Goal: Task Accomplishment & Management: Manage account settings

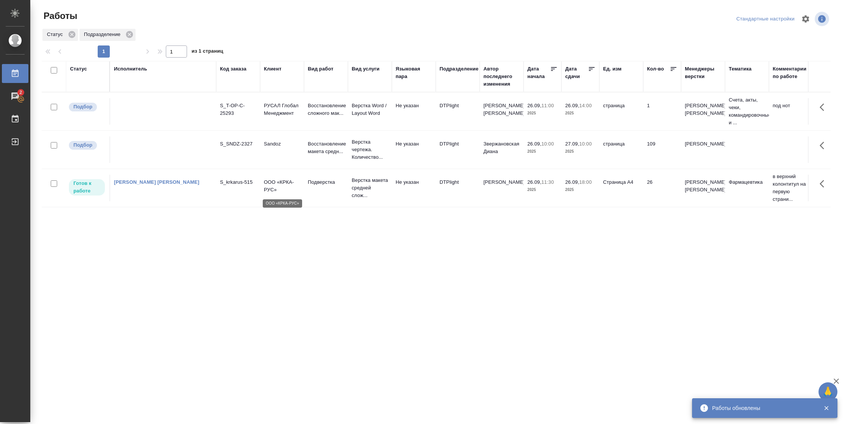
drag, startPoint x: 0, startPoint y: 0, endPoint x: 295, endPoint y: 188, distance: 349.6
click at [295, 188] on p "ООО «КРКА-РУС»" at bounding box center [282, 185] width 36 height 15
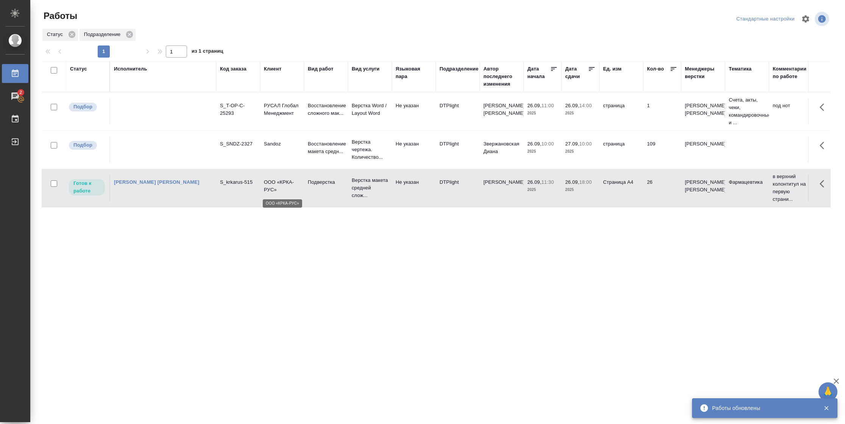
click at [295, 188] on p "ООО «КРКА-РУС»" at bounding box center [282, 185] width 36 height 15
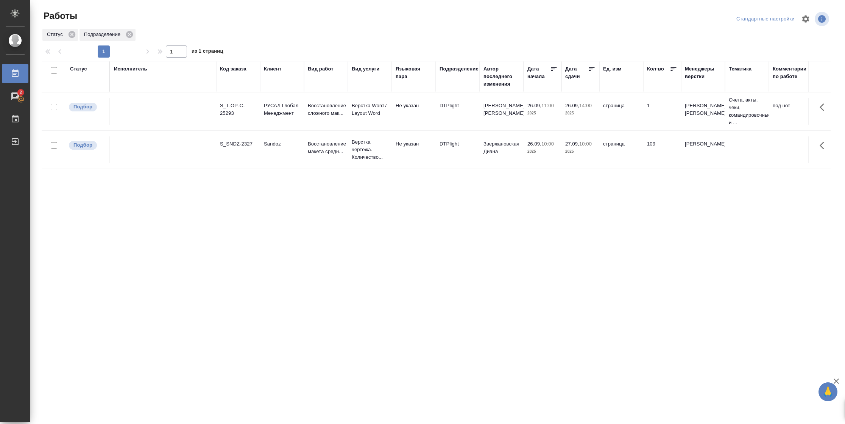
click at [83, 71] on div "Статус" at bounding box center [78, 69] width 17 height 8
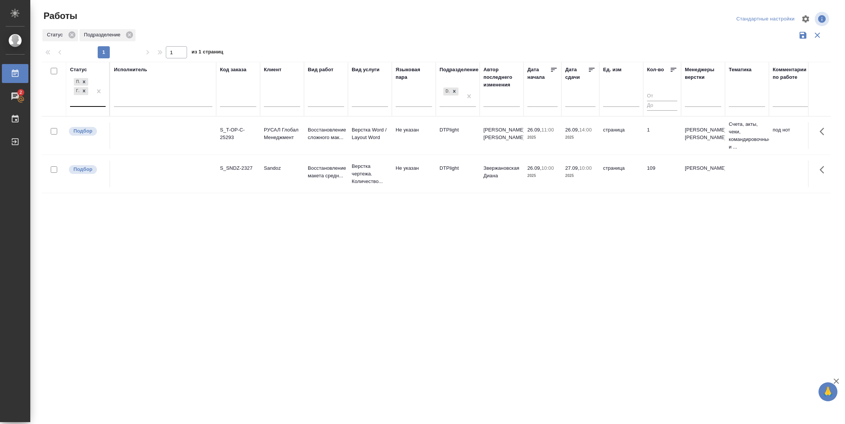
click at [90, 104] on div "Подбор Готов к работе" at bounding box center [81, 91] width 22 height 30
click at [136, 147] on div "В работе" at bounding box center [171, 151] width 114 height 14
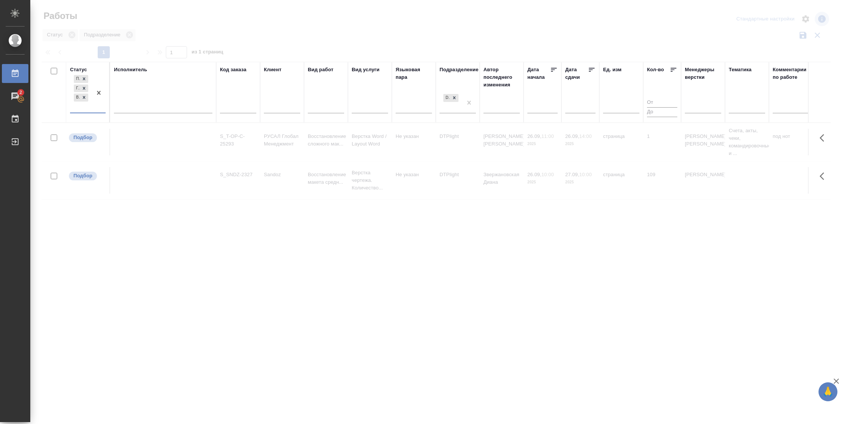
click at [144, 108] on div at bounding box center [163, 105] width 98 height 11
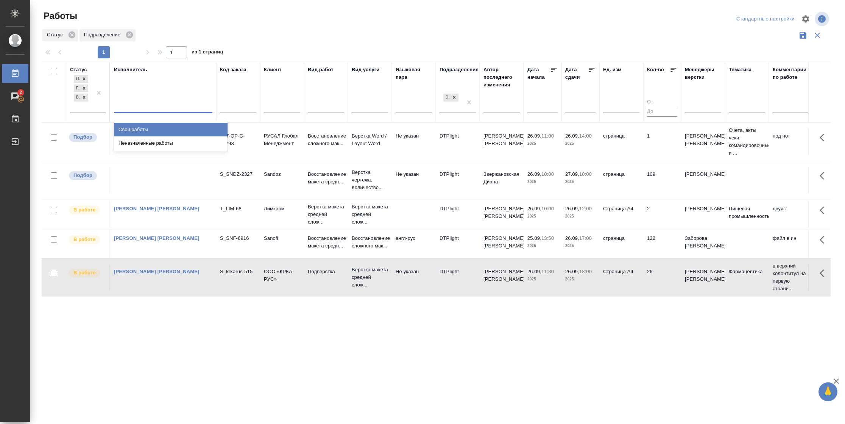
drag, startPoint x: 150, startPoint y: 129, endPoint x: 153, endPoint y: 123, distance: 7.1
click at [150, 129] on div "Свои работы" at bounding box center [171, 130] width 114 height 14
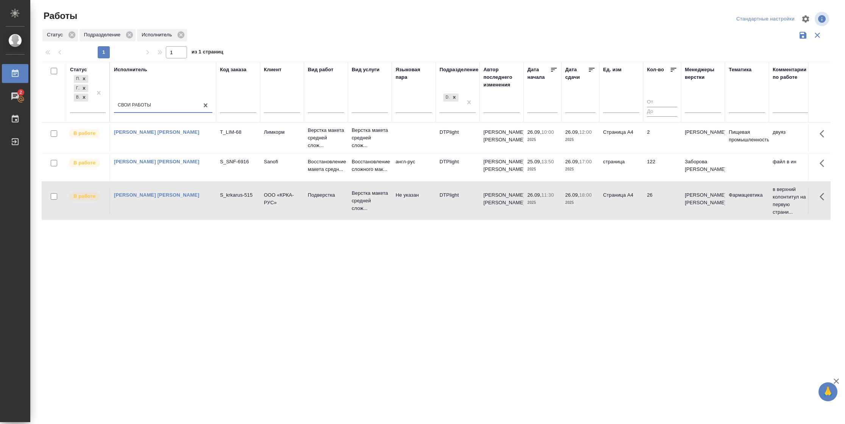
click at [646, 141] on td "2" at bounding box center [662, 138] width 38 height 26
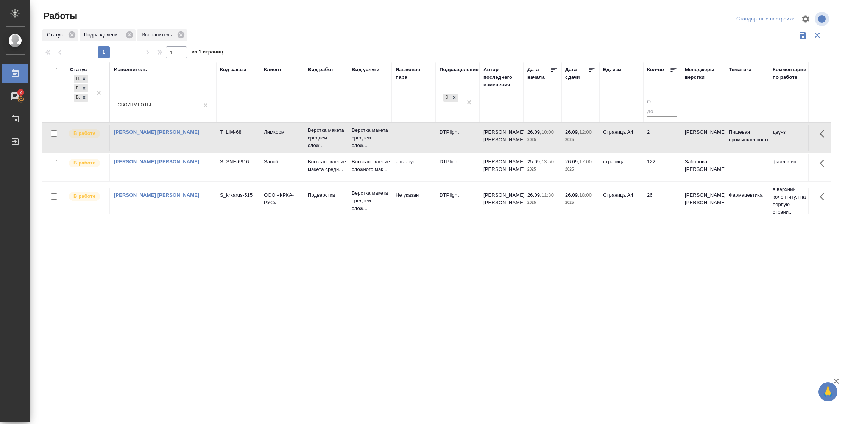
click at [646, 141] on td "2" at bounding box center [662, 138] width 38 height 26
click at [645, 148] on td "2" at bounding box center [662, 138] width 38 height 26
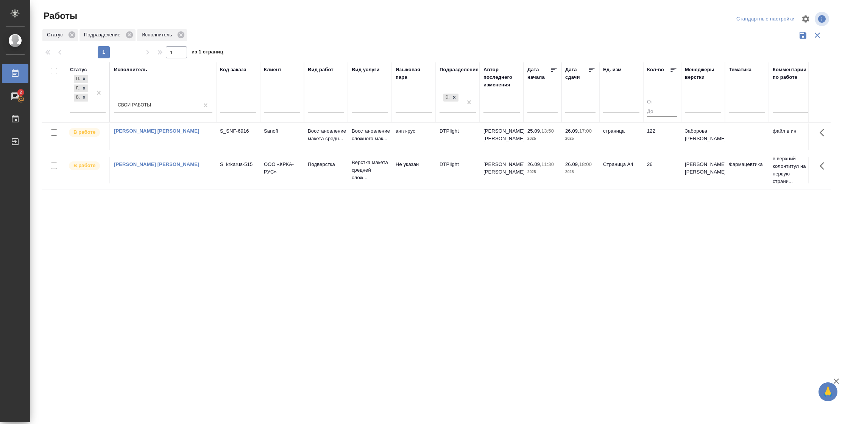
click at [648, 167] on td "26" at bounding box center [662, 170] width 38 height 26
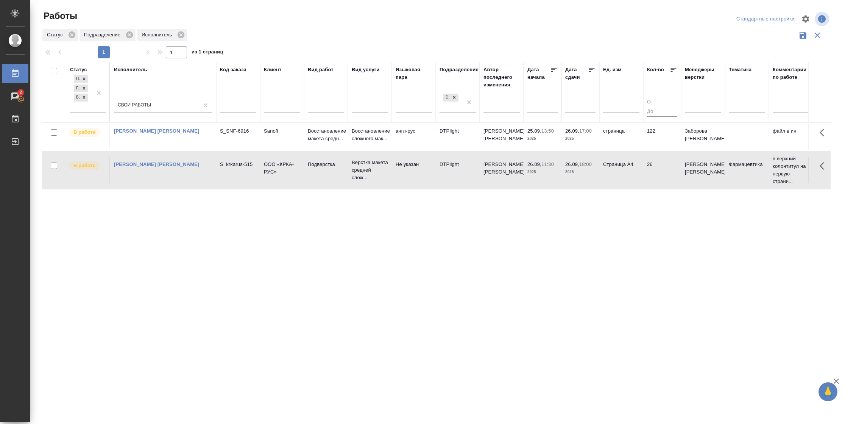
click at [647, 167] on td "26" at bounding box center [662, 170] width 38 height 26
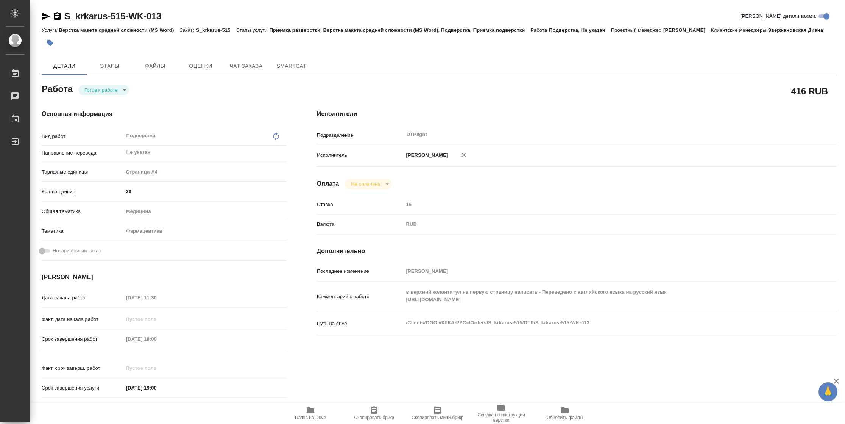
type textarea "x"
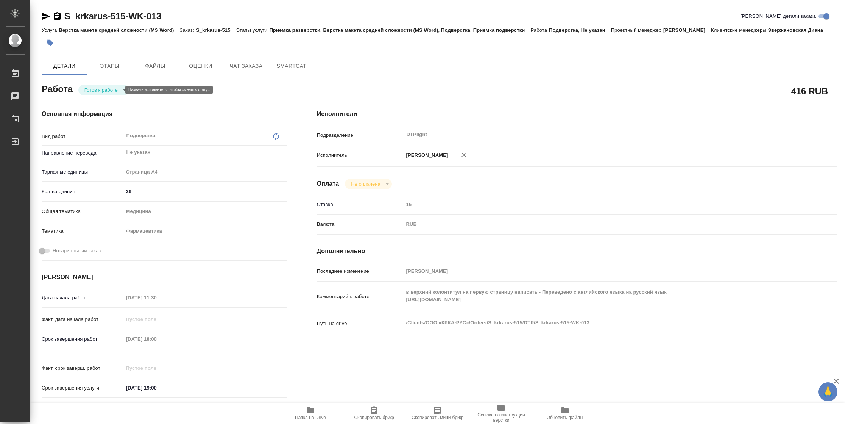
click at [88, 89] on body "🙏 .cls-1 fill:#fff; AWATERA Vasilyeva Natalia Работы Чаты График Выйти S_krkaru…" at bounding box center [422, 212] width 845 height 424
type textarea "x"
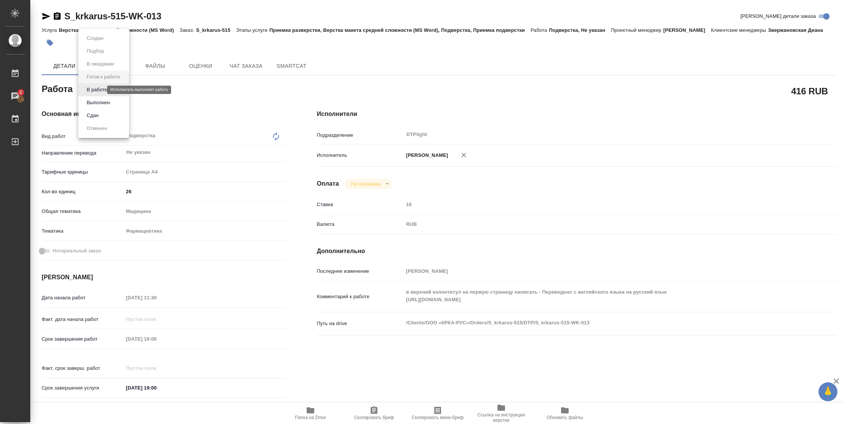
type textarea "x"
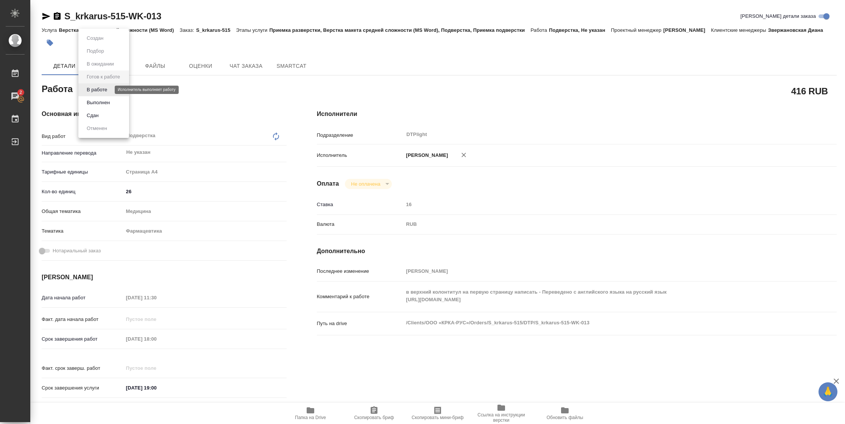
type textarea "x"
click at [88, 89] on button "В работе" at bounding box center [96, 90] width 25 height 8
type textarea "x"
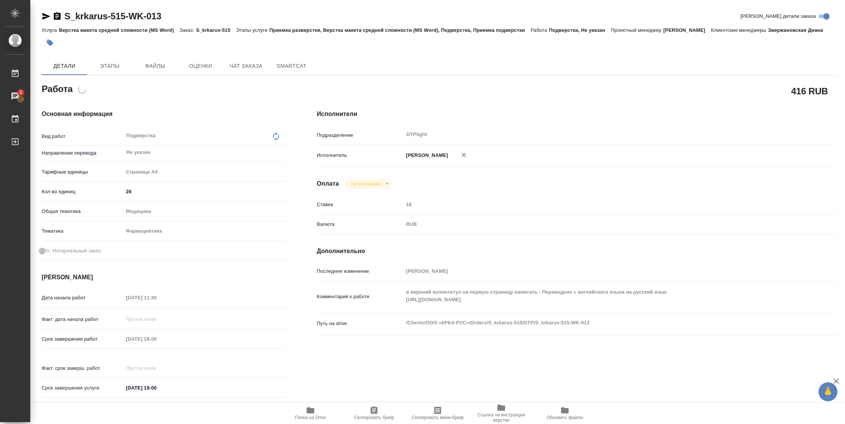
type textarea "x"
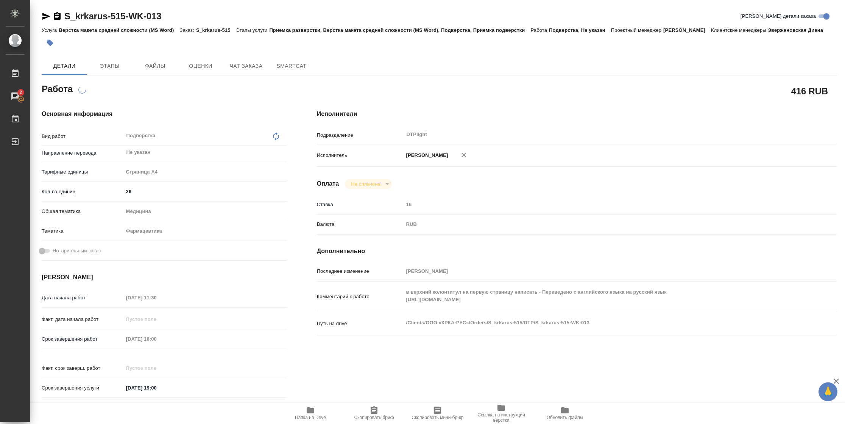
type textarea "x"
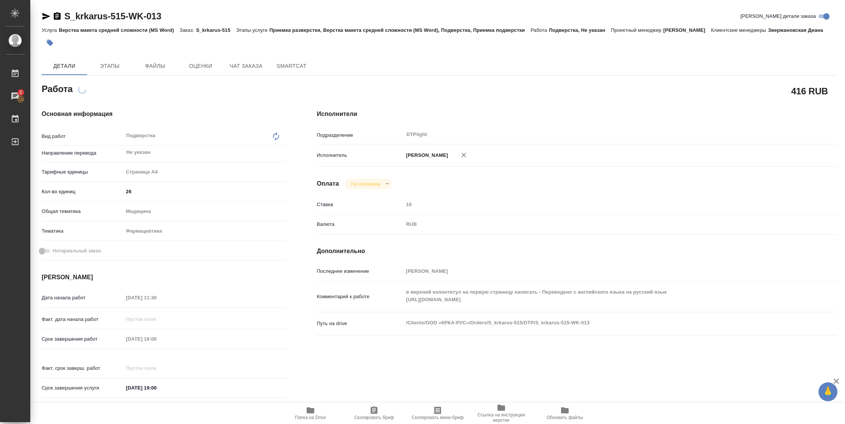
type textarea "x"
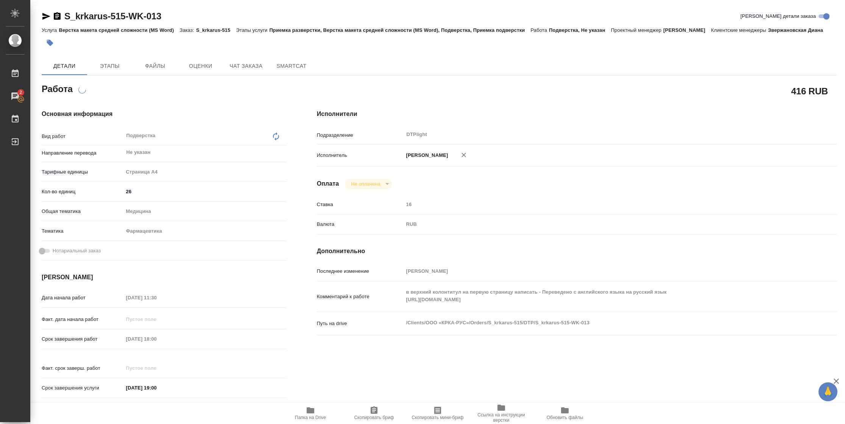
type textarea "x"
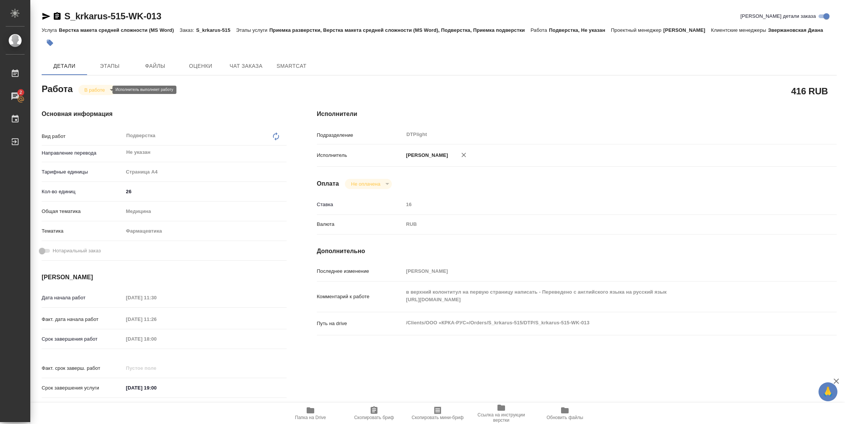
type textarea "x"
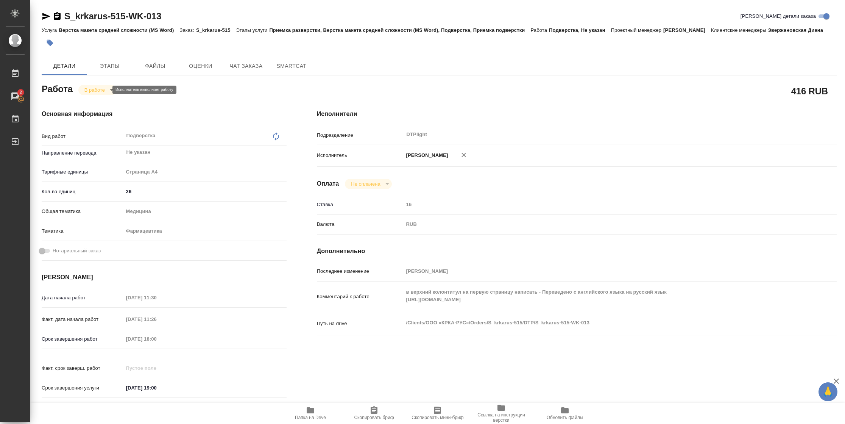
type textarea "x"
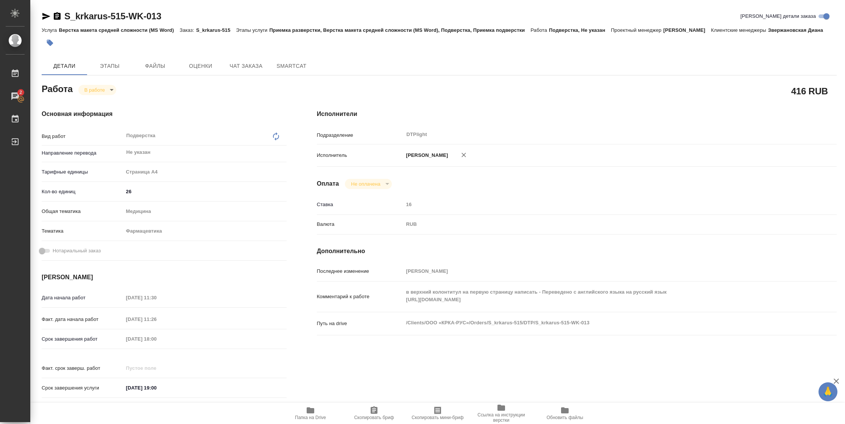
type textarea "x"
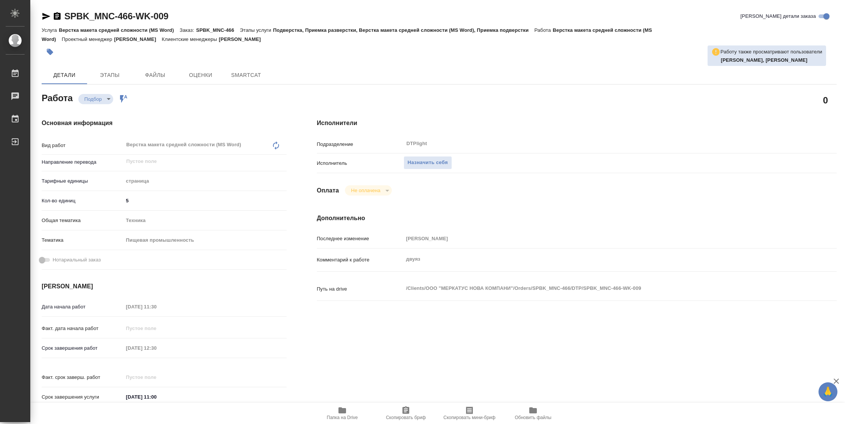
type textarea "x"
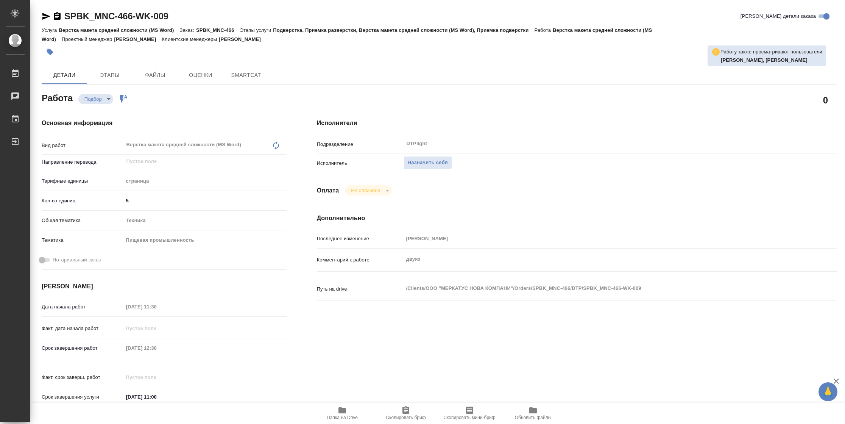
type textarea "x"
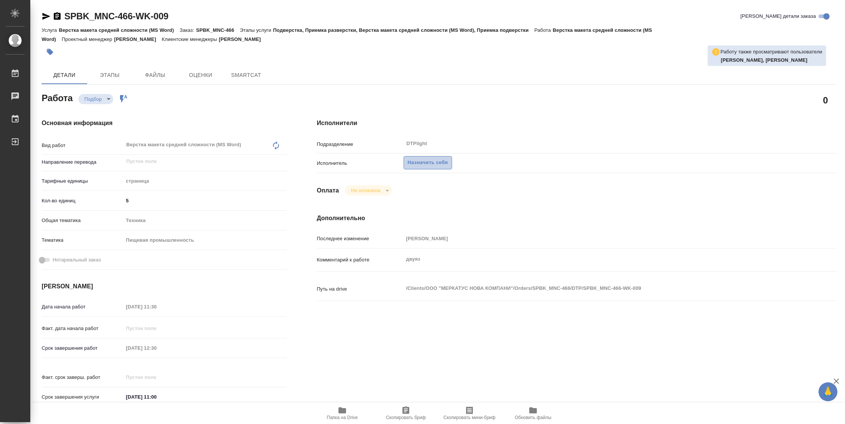
click at [427, 166] on span "Назначить себя" at bounding box center [428, 162] width 40 height 9
type textarea "x"
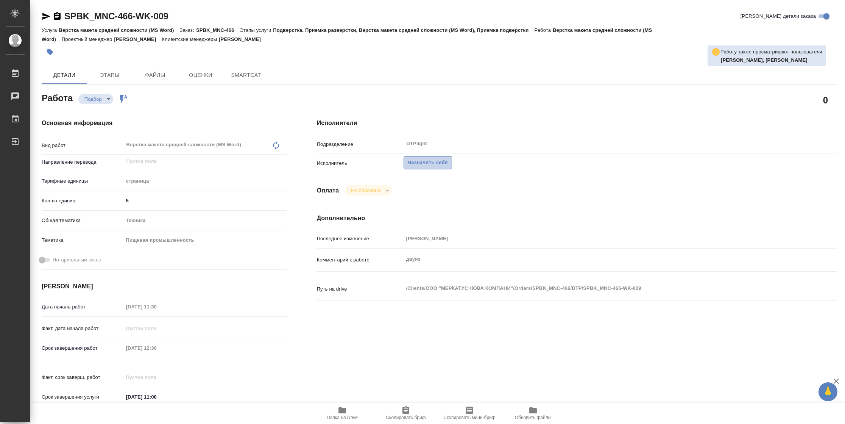
type textarea "x"
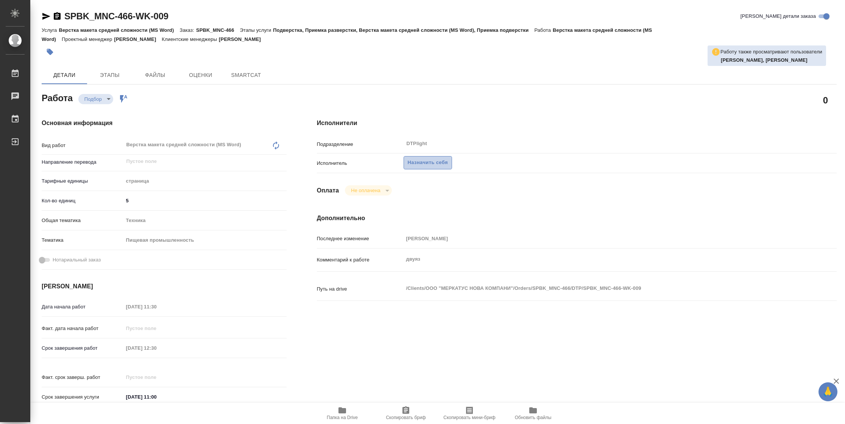
type textarea "x"
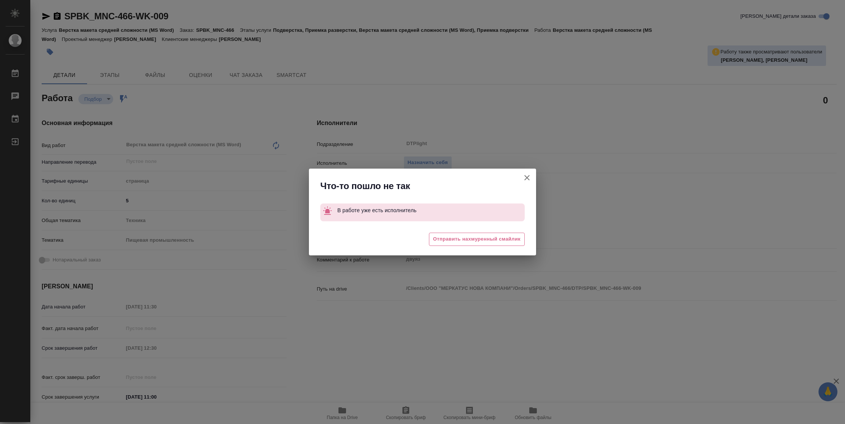
type textarea "x"
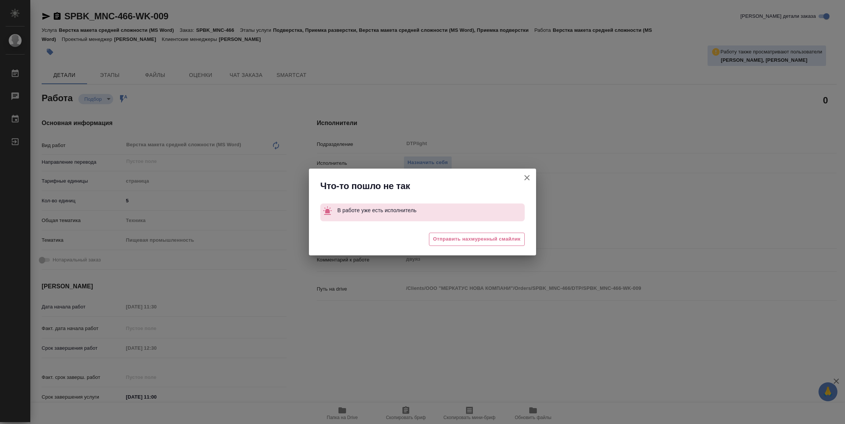
click at [528, 178] on icon "button" at bounding box center [526, 177] width 9 height 9
type textarea "x"
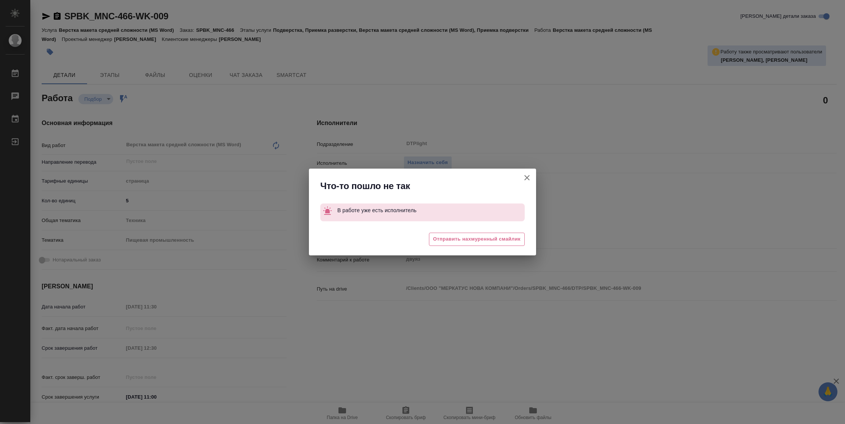
type textarea "x"
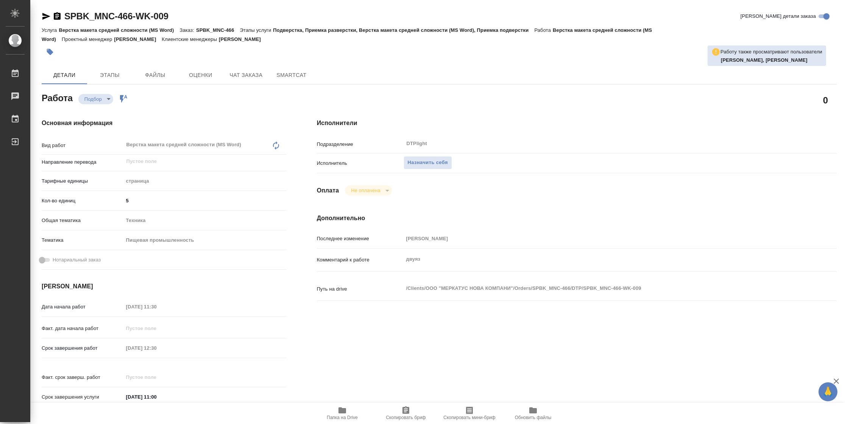
type textarea "x"
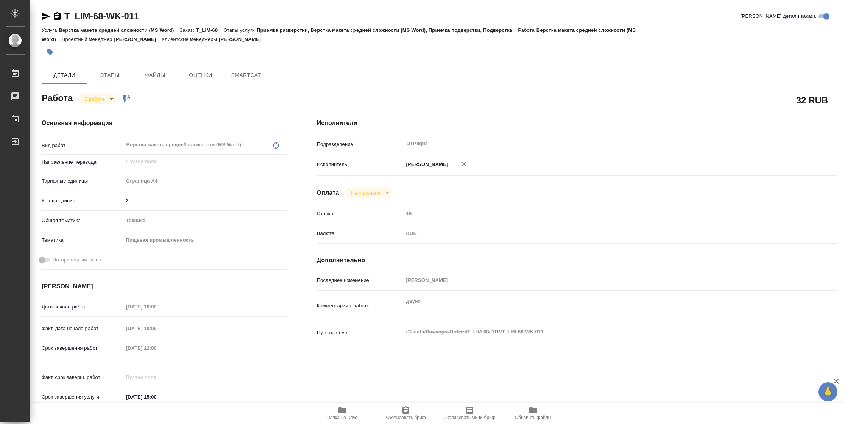
type textarea "x"
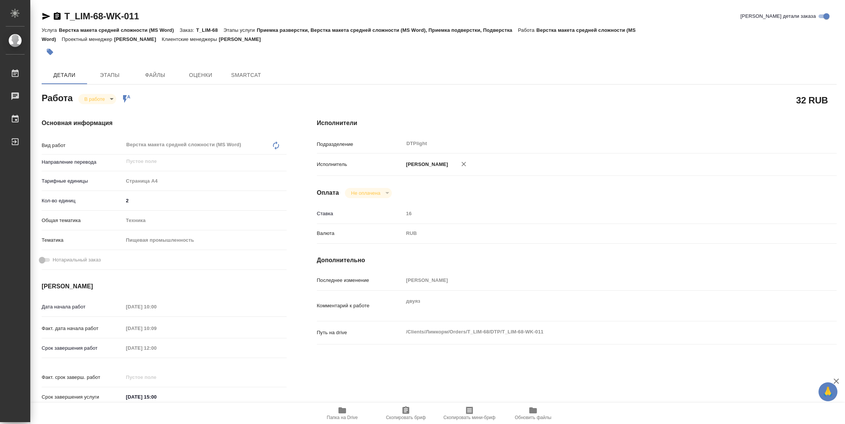
type textarea "x"
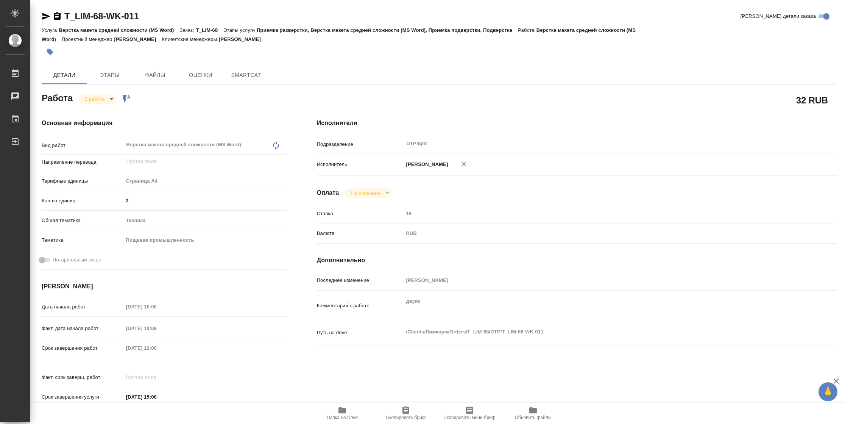
type textarea "x"
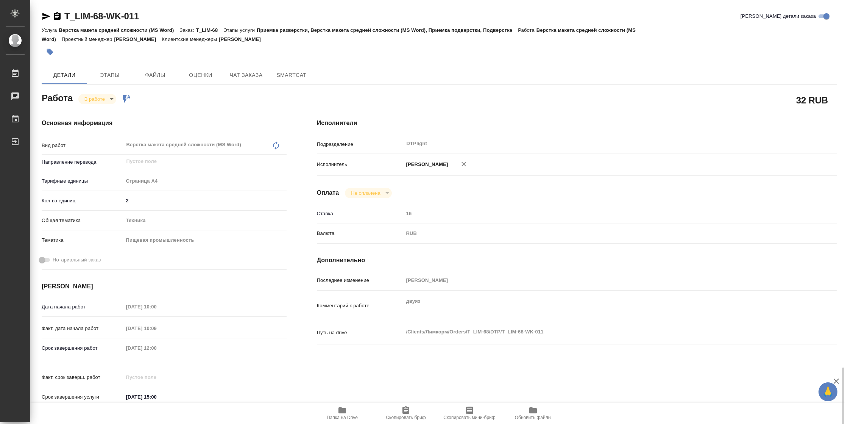
scroll to position [221, 0]
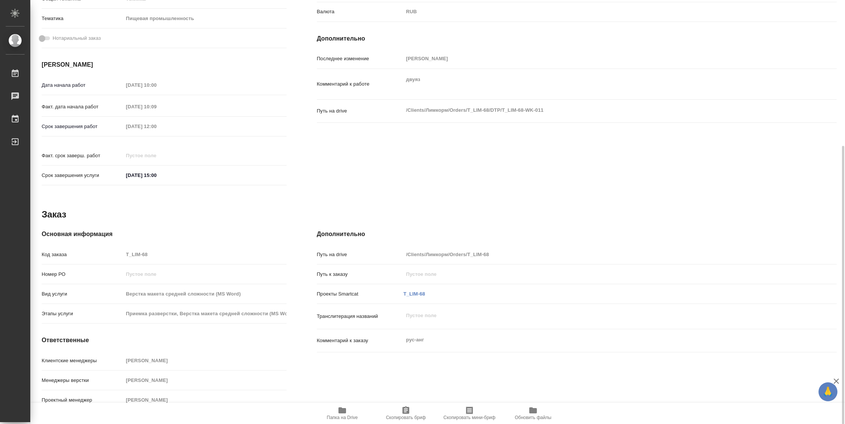
type textarea "x"
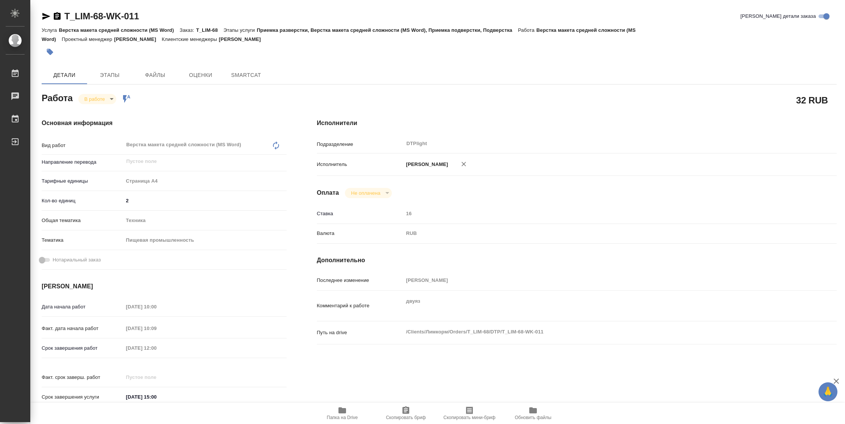
type textarea "x"
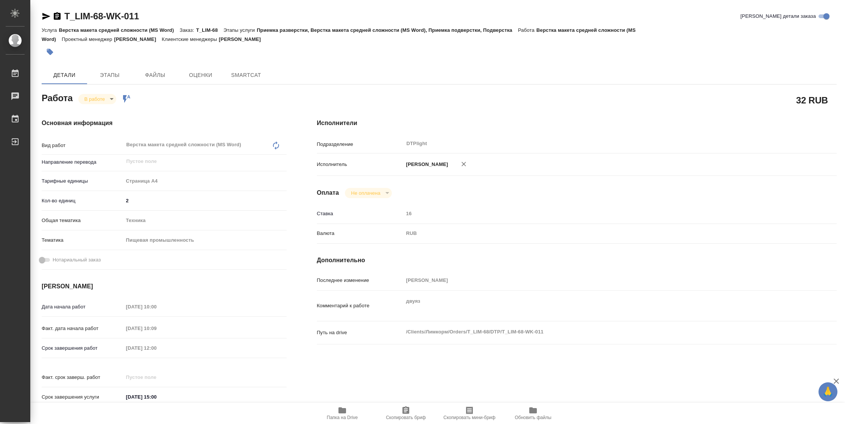
type textarea "x"
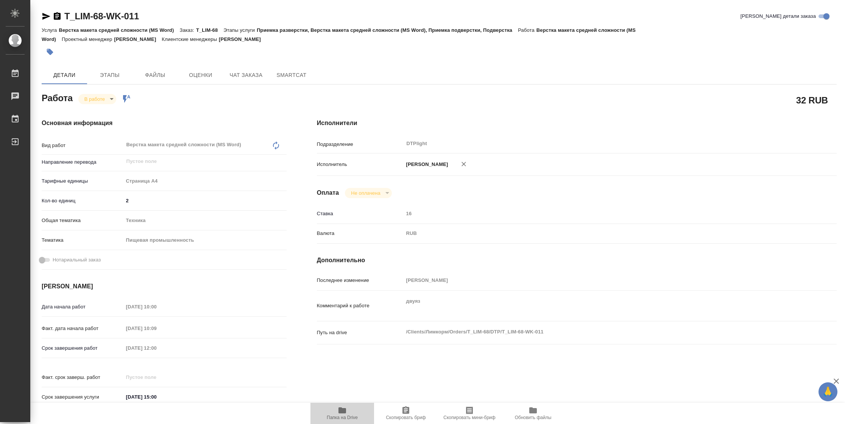
click at [353, 417] on span "Папка на Drive" at bounding box center [342, 416] width 31 height 5
type textarea "x"
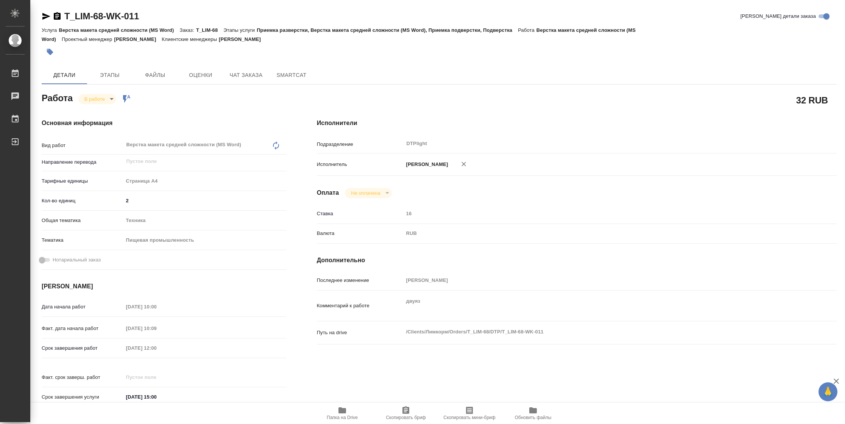
type textarea "x"
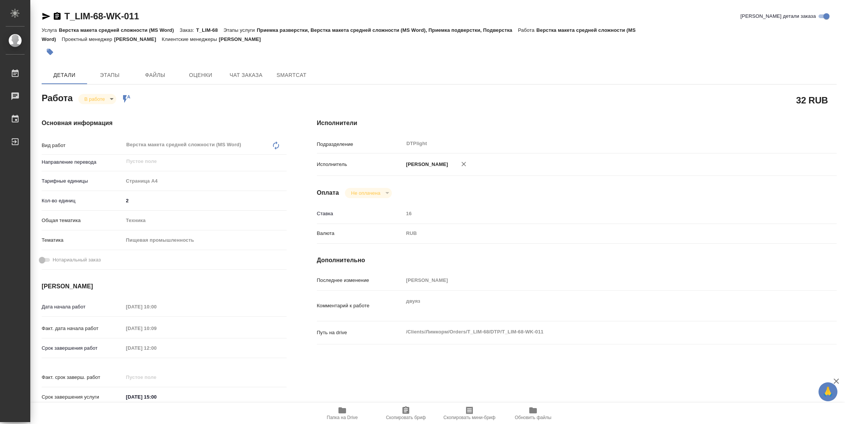
type textarea "x"
click at [108, 97] on body "🙏 .cls-1 fill:#fff; AWATERA Vasilyeva Natalia Работы 2 Чаты График Выйти T_LIM-…" at bounding box center [422, 212] width 845 height 424
click at [110, 111] on button "Выполнен" at bounding box center [98, 112] width 28 height 8
click at [46, 20] on icon "button" at bounding box center [46, 16] width 9 height 9
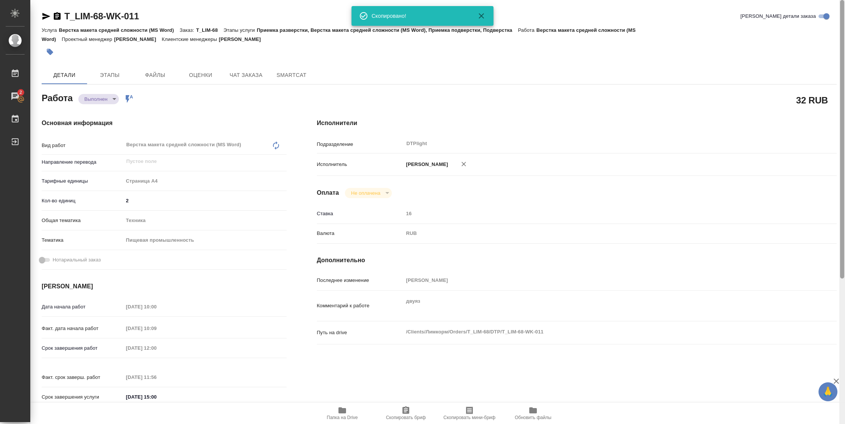
type textarea "x"
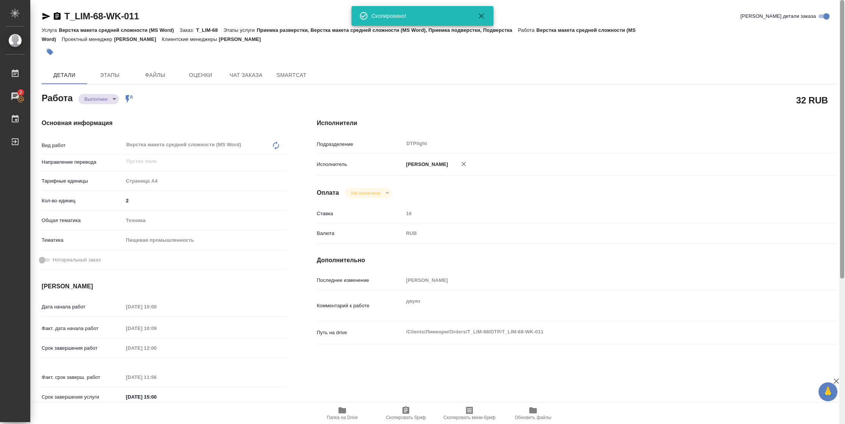
type textarea "x"
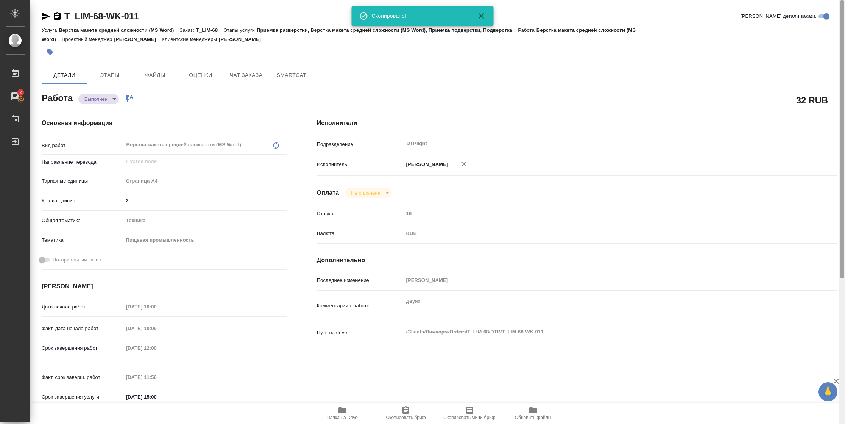
type textarea "x"
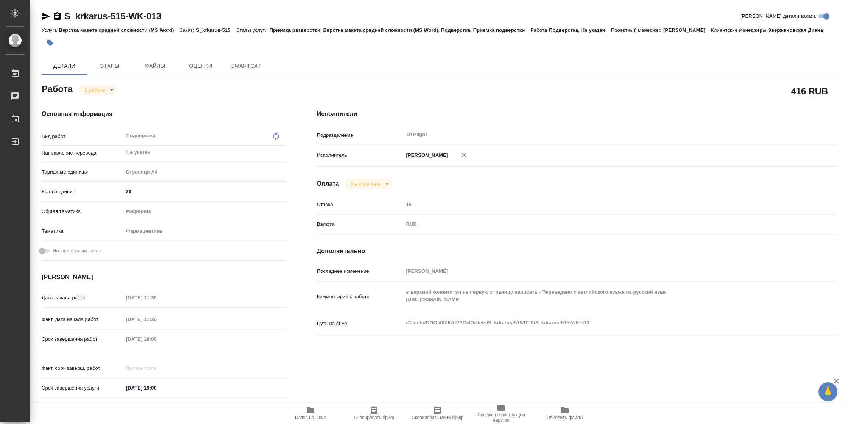
type textarea "x"
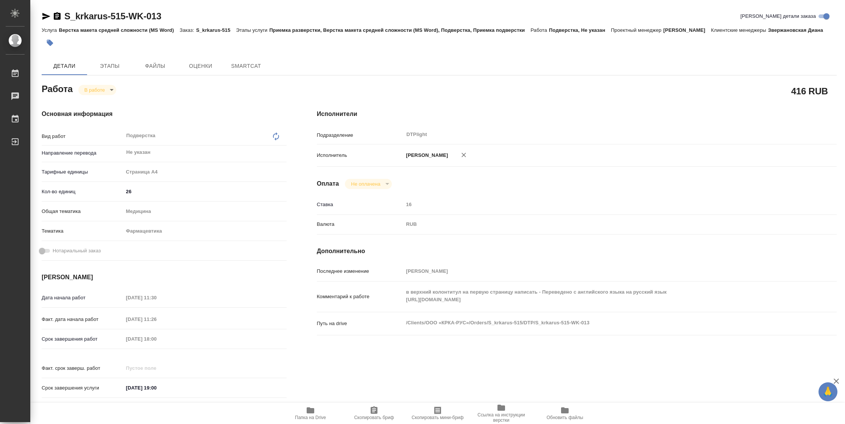
type textarea "x"
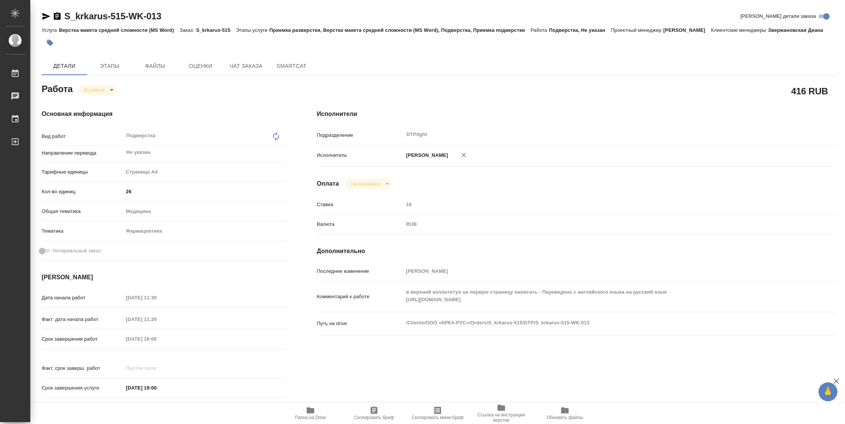
type textarea "x"
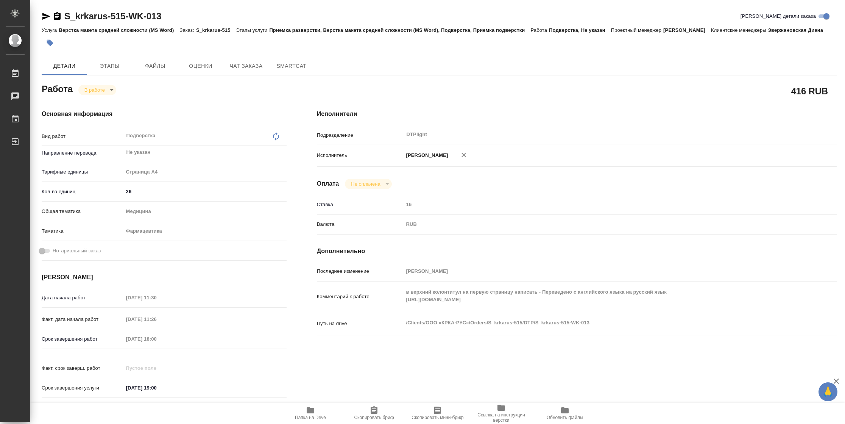
type textarea "x"
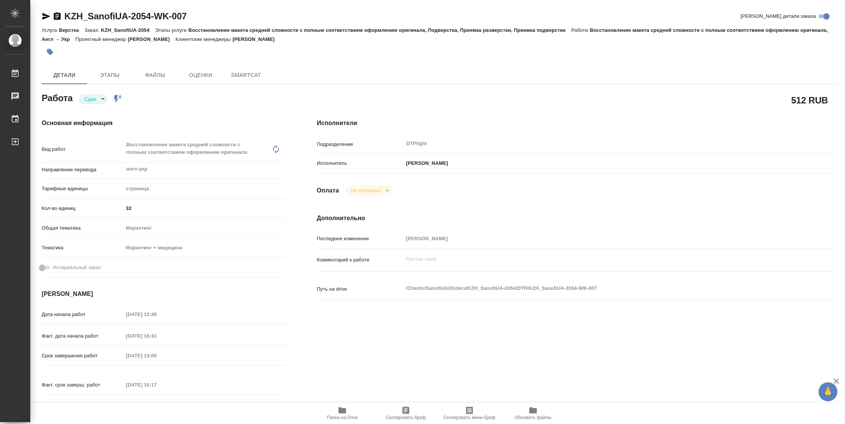
type textarea "x"
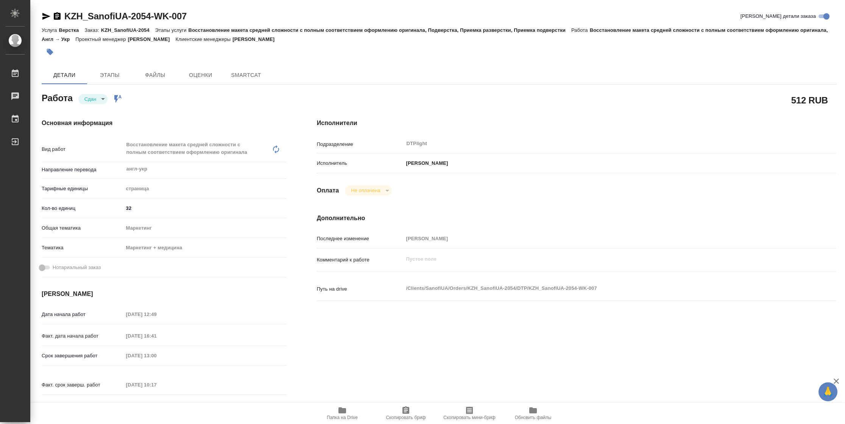
type textarea "x"
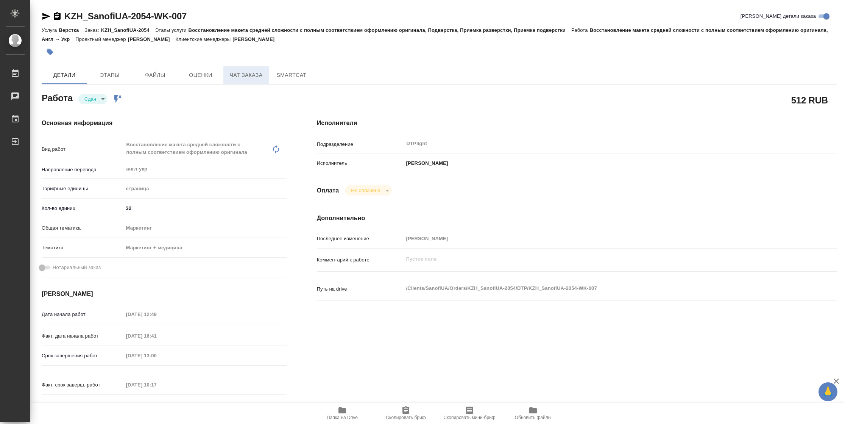
click at [235, 77] on span "Чат заказа" at bounding box center [246, 74] width 36 height 9
type textarea "x"
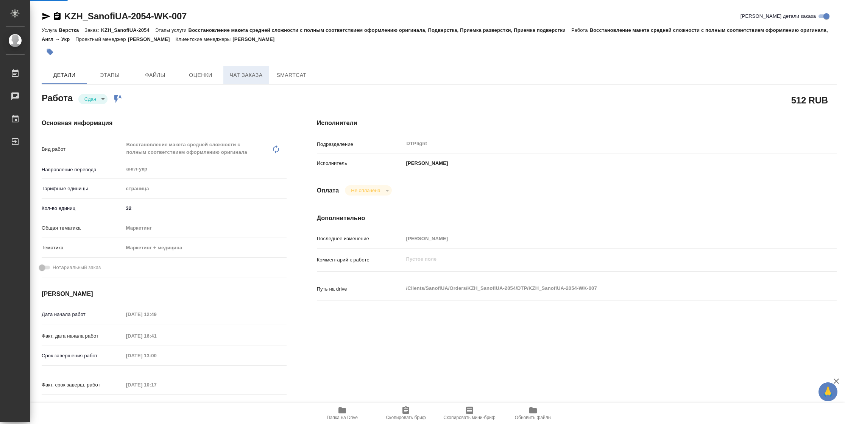
type textarea "x"
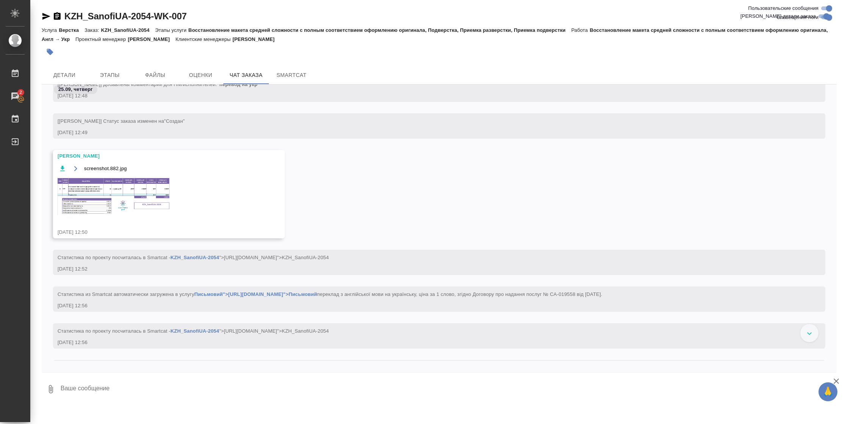
scroll to position [170, 0]
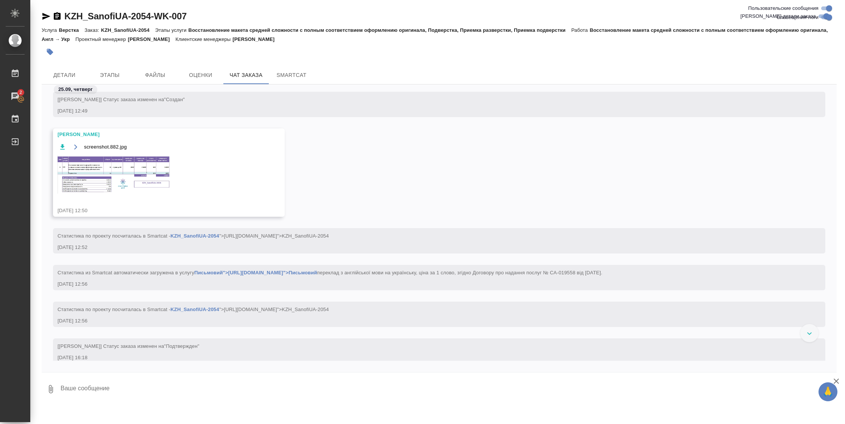
click at [75, 174] on img at bounding box center [115, 174] width 114 height 38
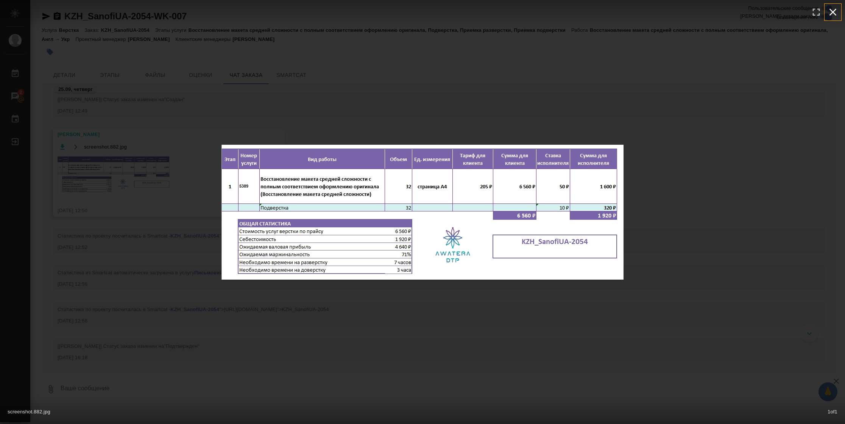
click at [829, 12] on icon "button" at bounding box center [833, 12] width 12 height 12
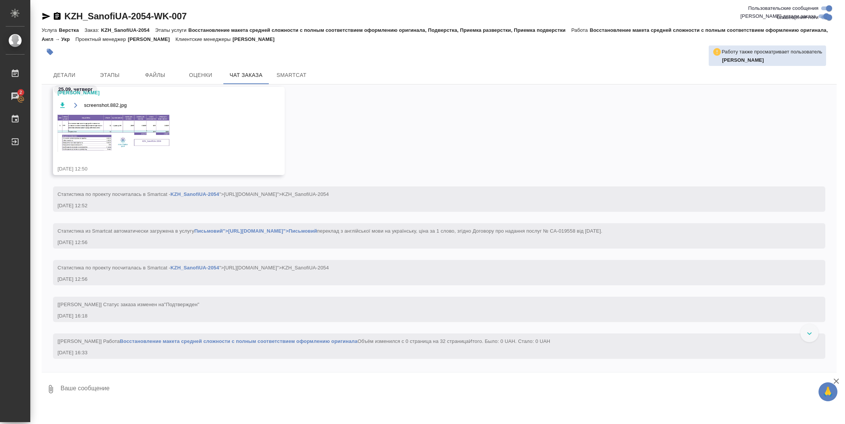
scroll to position [284, 0]
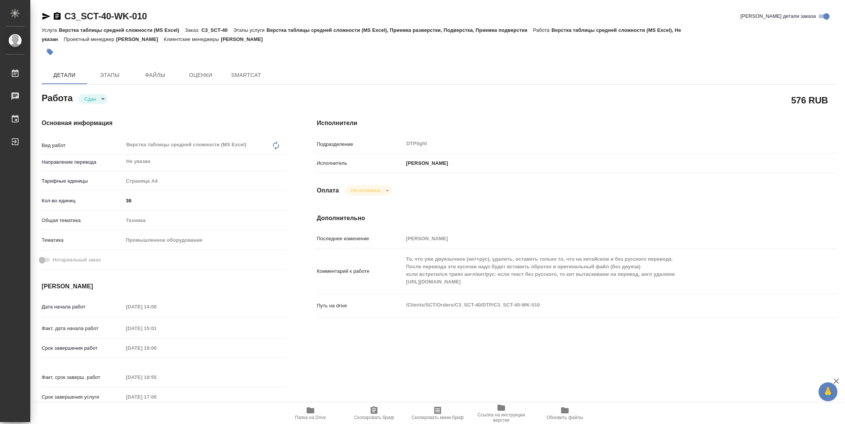
type textarea "x"
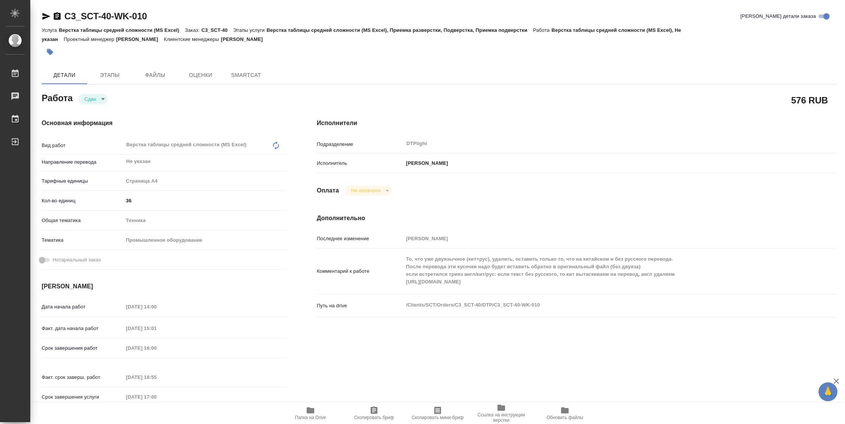
type textarea "x"
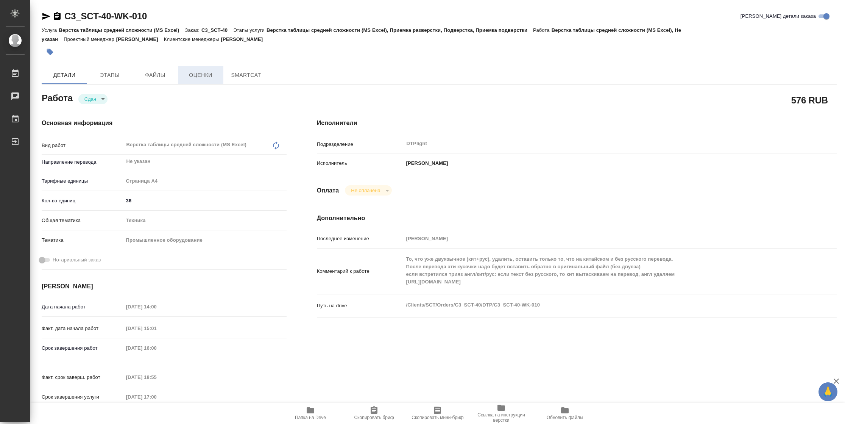
type textarea "x"
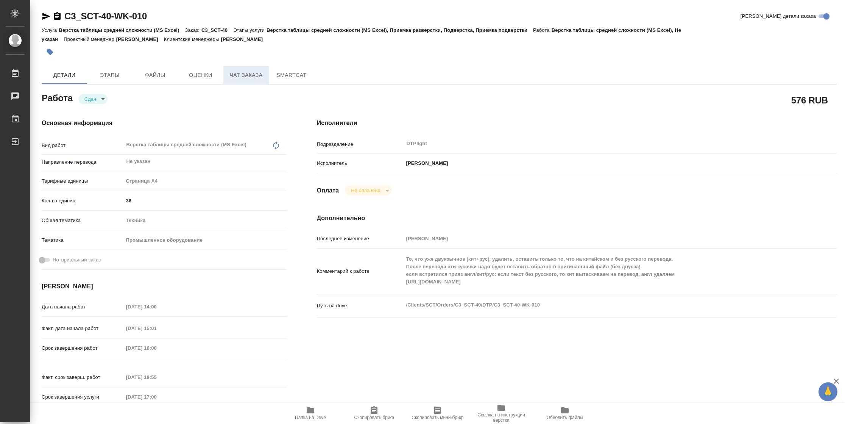
type textarea "x"
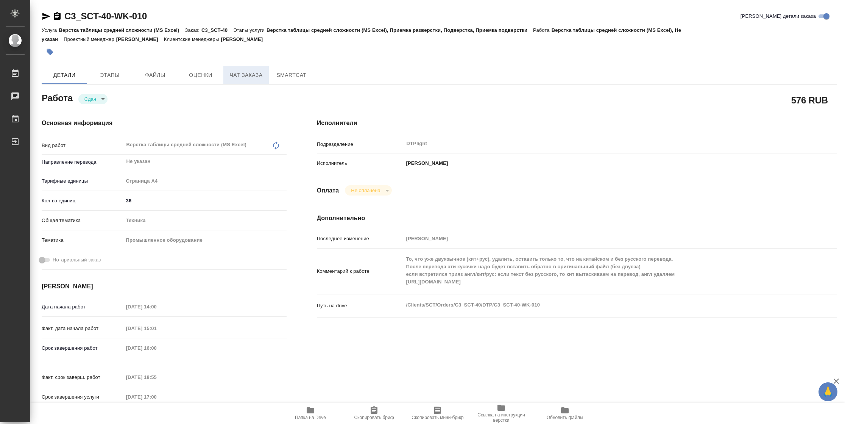
click at [251, 80] on button "Чат заказа" at bounding box center [245, 75] width 45 height 18
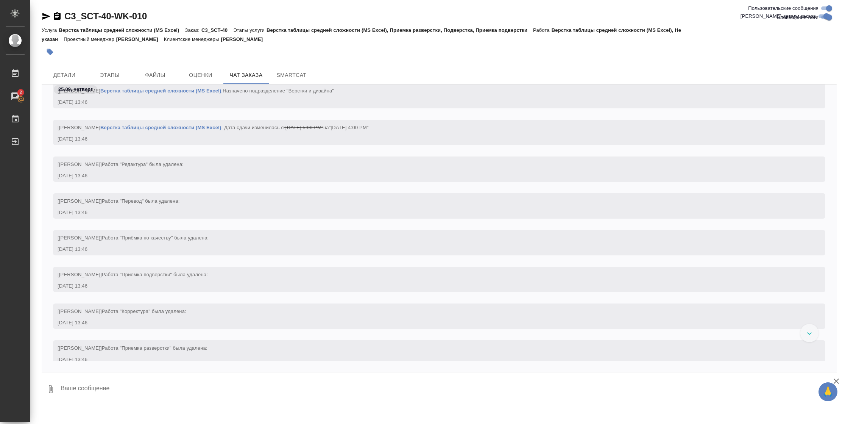
scroll to position [1078, 0]
